Goal: Information Seeking & Learning: Learn about a topic

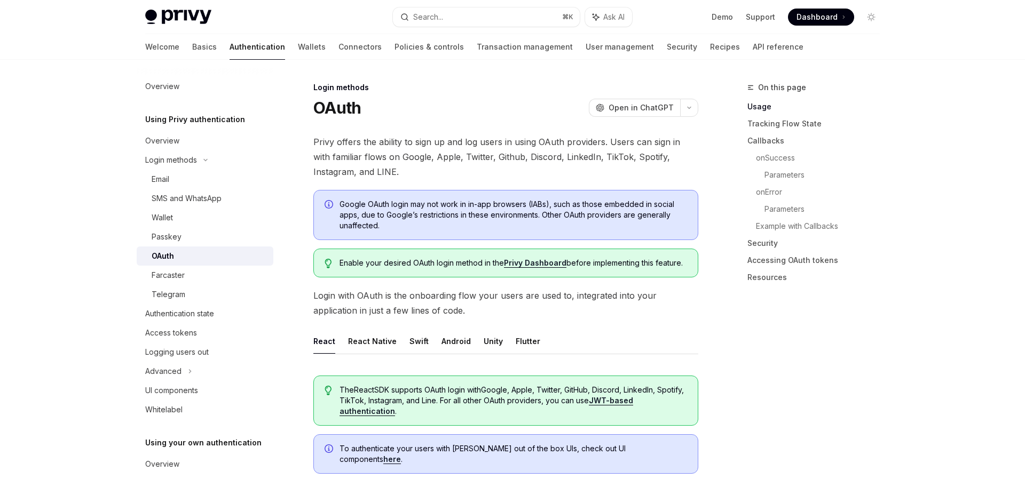
scroll to position [157, 0]
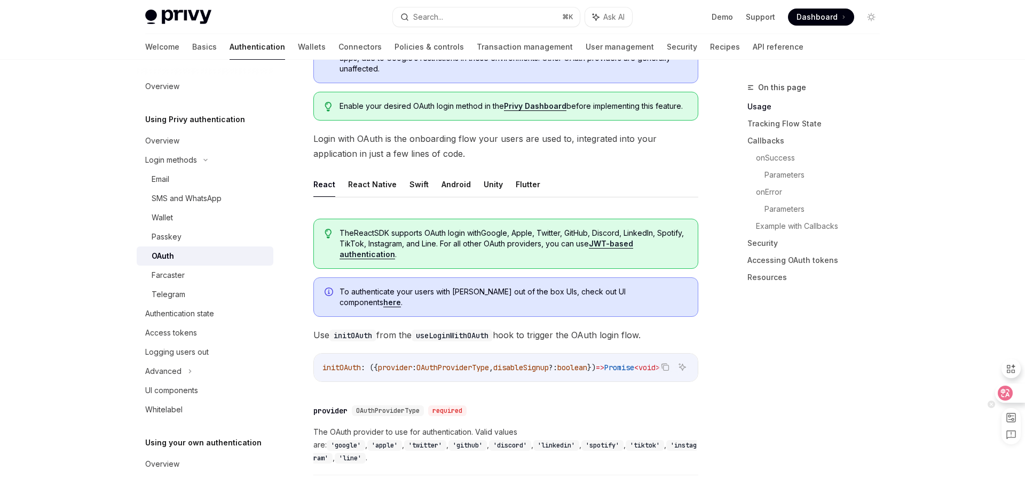
click at [1008, 389] on icon at bounding box center [1005, 393] width 11 height 11
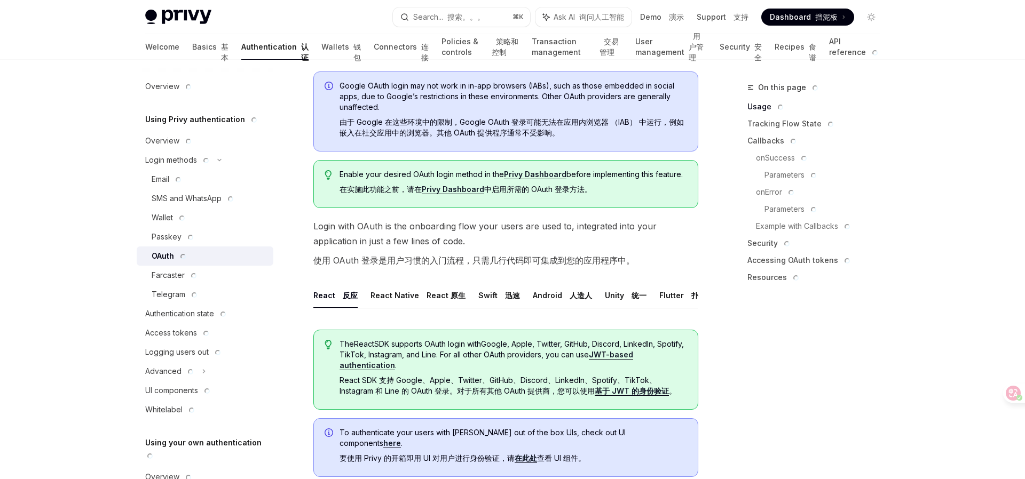
type textarea "*"
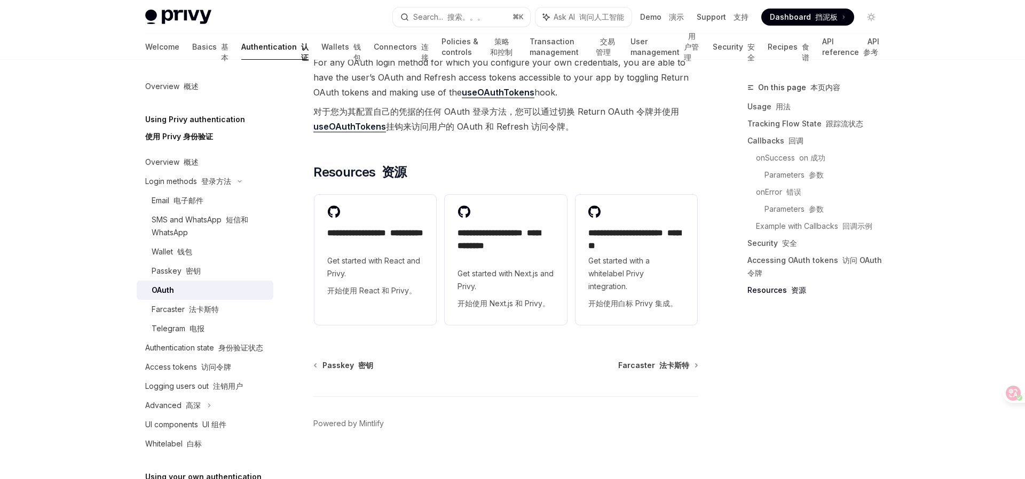
scroll to position [2970, 0]
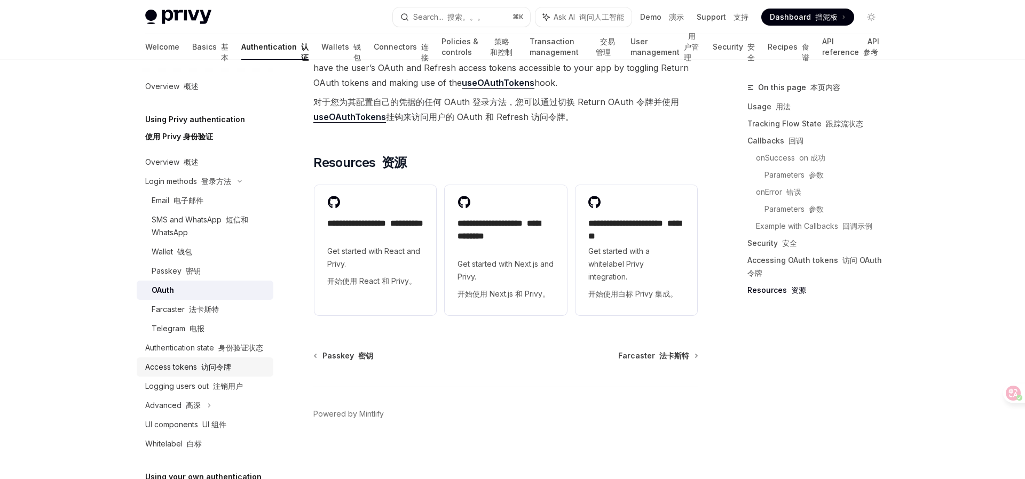
click at [218, 367] on font "访问令牌" at bounding box center [216, 366] width 30 height 9
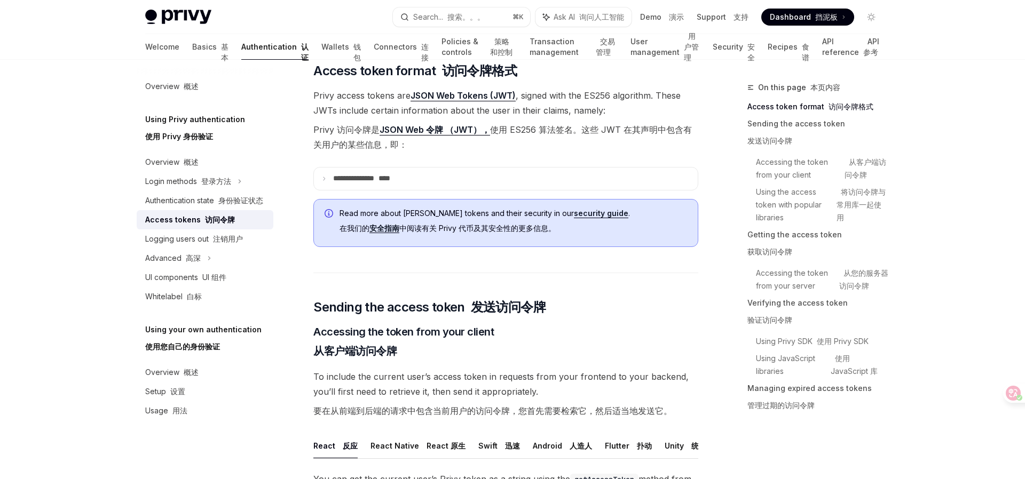
scroll to position [346, 0]
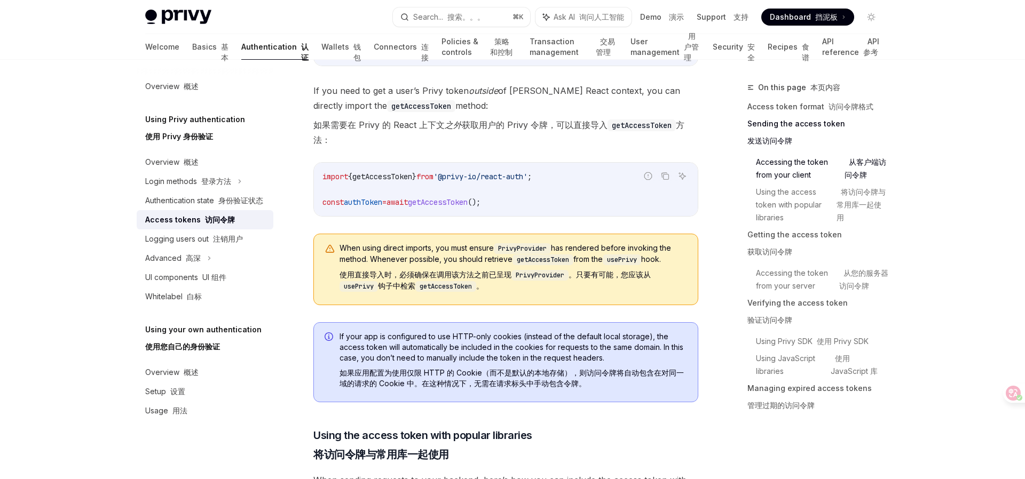
type textarea "*"
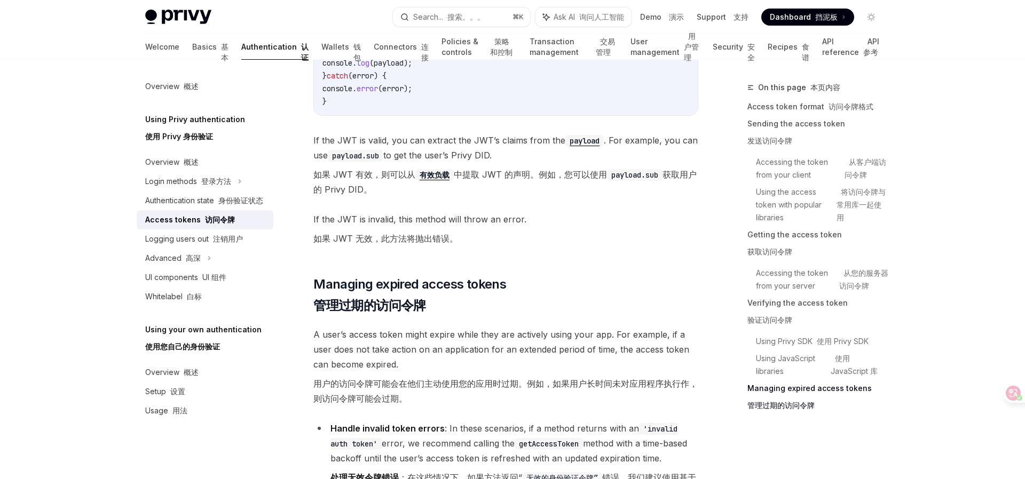
scroll to position [3902, 0]
